Goal: Task Accomplishment & Management: Use online tool/utility

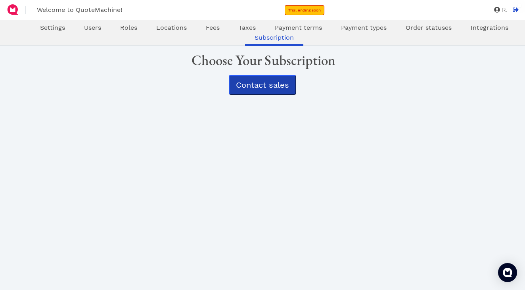
click at [265, 83] on span "Contact sales" at bounding box center [262, 85] width 53 height 10
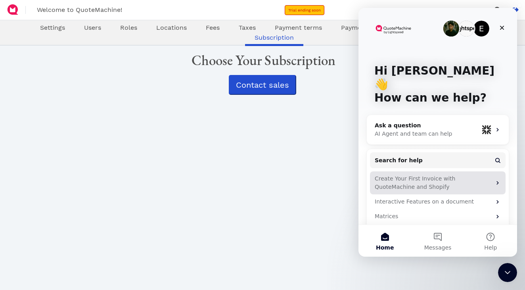
click at [404, 175] on div "Create Your First Invoice with QuoteMachine and Shopify" at bounding box center [433, 183] width 117 height 17
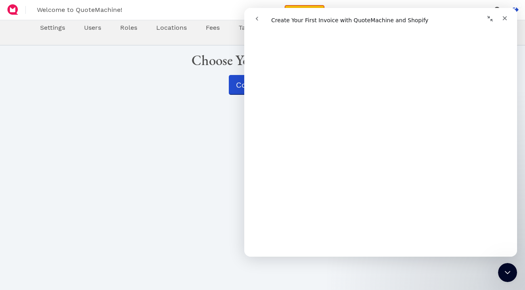
scroll to position [127, 0]
click at [258, 17] on icon "go back" at bounding box center [257, 18] width 6 height 6
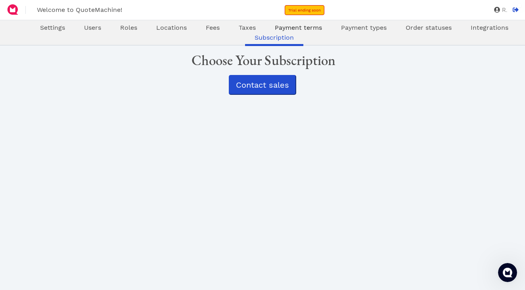
click at [303, 28] on span "Payment terms" at bounding box center [298, 28] width 47 height 8
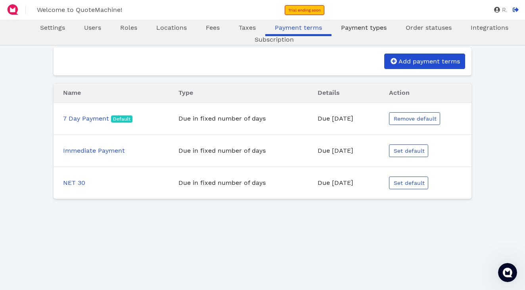
click at [359, 27] on span "Payment types" at bounding box center [364, 28] width 46 height 8
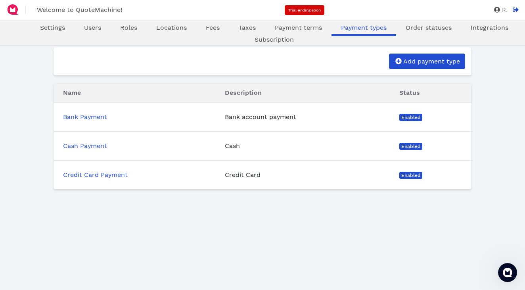
click at [299, 8] on span "Trial ending soon" at bounding box center [305, 10] width 33 height 4
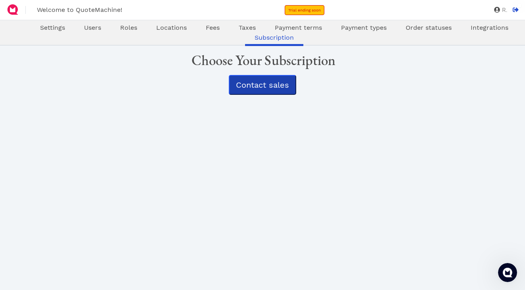
click at [253, 83] on span "Contact sales" at bounding box center [262, 85] width 53 height 10
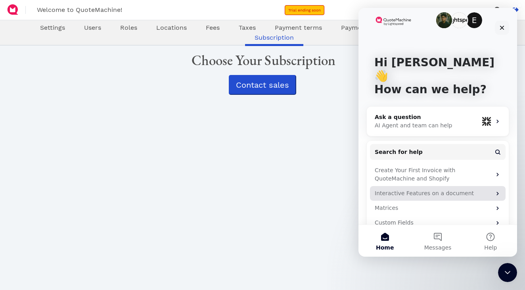
scroll to position [8, 0]
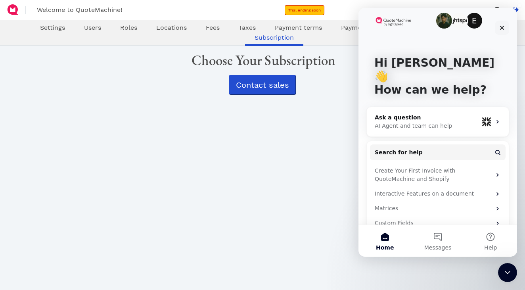
click at [322, 263] on div "Oops! × Settings Users Roles Locations Fees Taxes Payment terms Payment types O…" at bounding box center [262, 185] width 419 height 278
click at [500, 28] on icon "Close" at bounding box center [502, 28] width 6 height 6
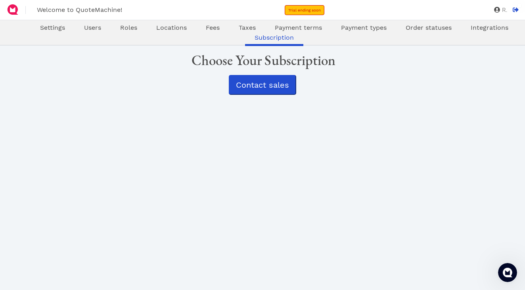
click at [500, 28] on span "Integrations" at bounding box center [490, 28] width 38 height 8
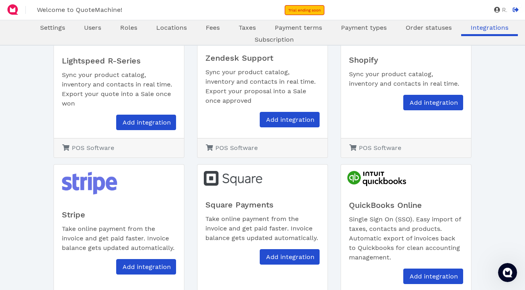
scroll to position [58, 0]
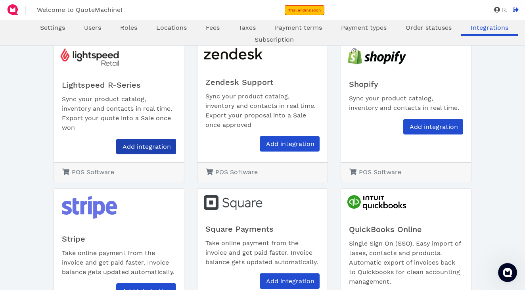
click at [144, 143] on span "Add integration" at bounding box center [146, 147] width 50 height 8
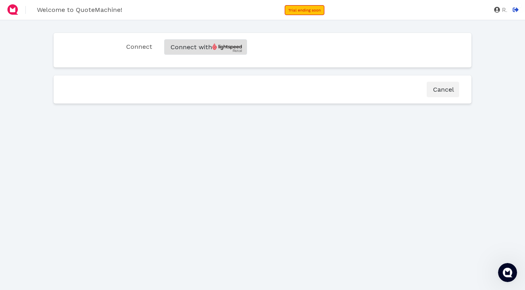
click at [198, 45] on span "Connect with" at bounding box center [205, 47] width 73 height 8
